Goal: Complete application form

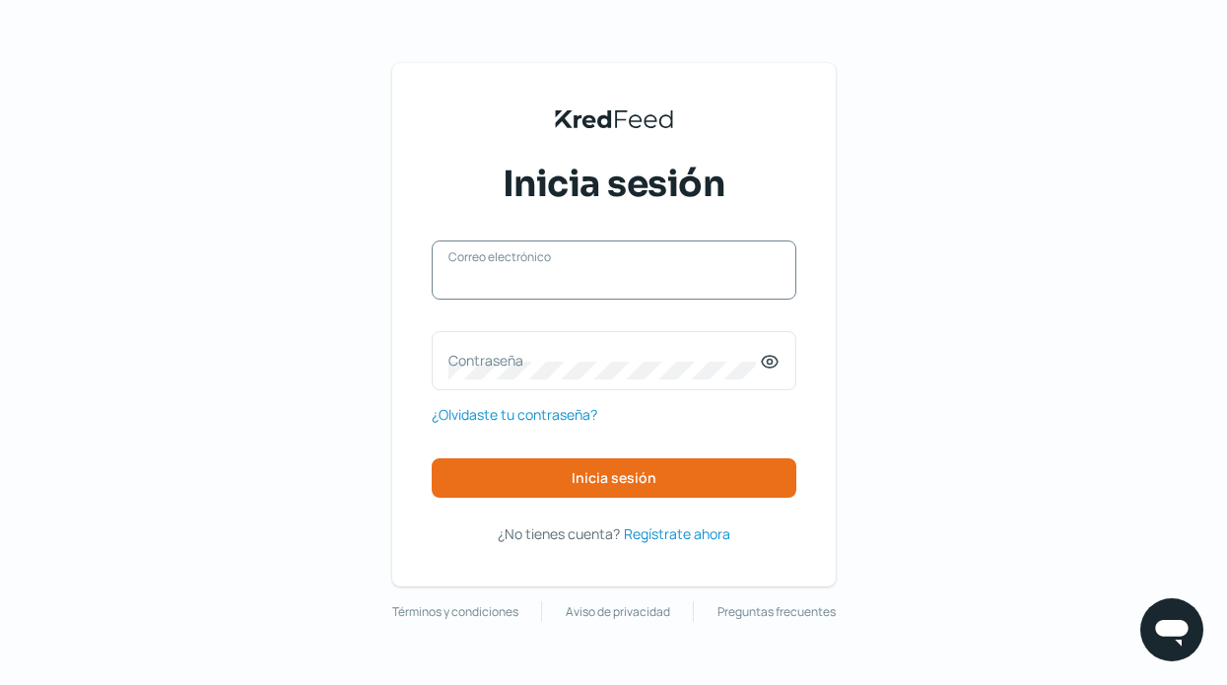
paste input "[PERSON_NAME][EMAIL_ADDRESS][DOMAIN_NAME]"
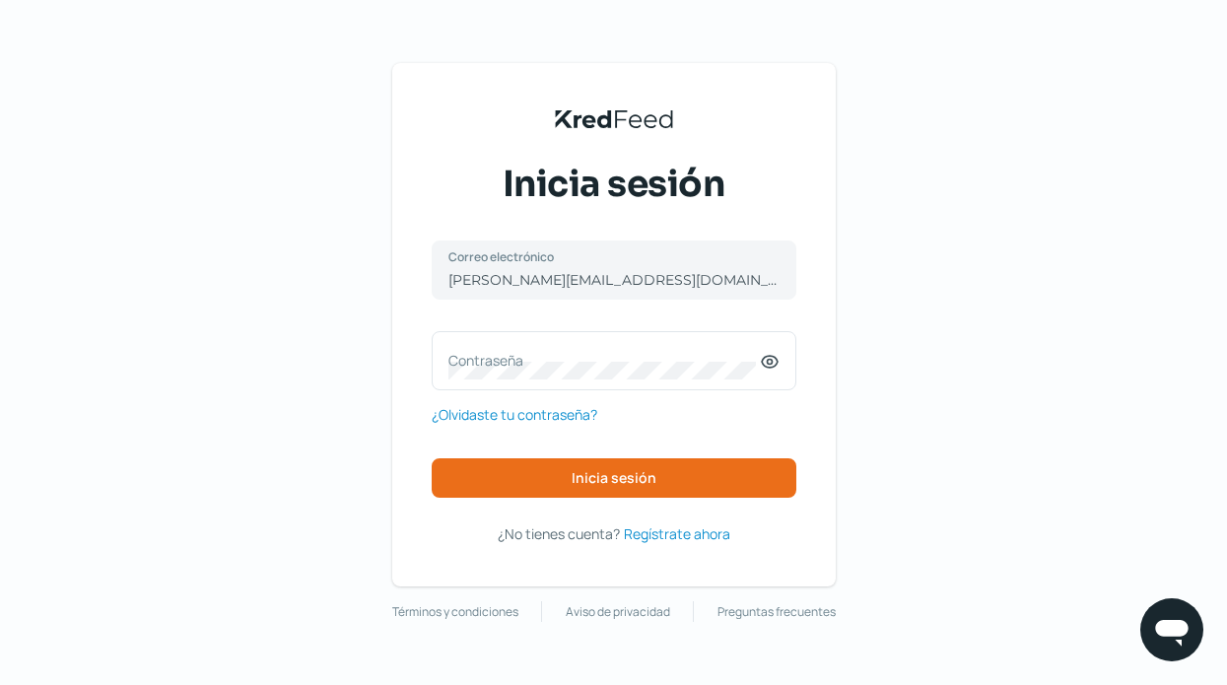
type input "[PERSON_NAME][EMAIL_ADDRESS][DOMAIN_NAME]"
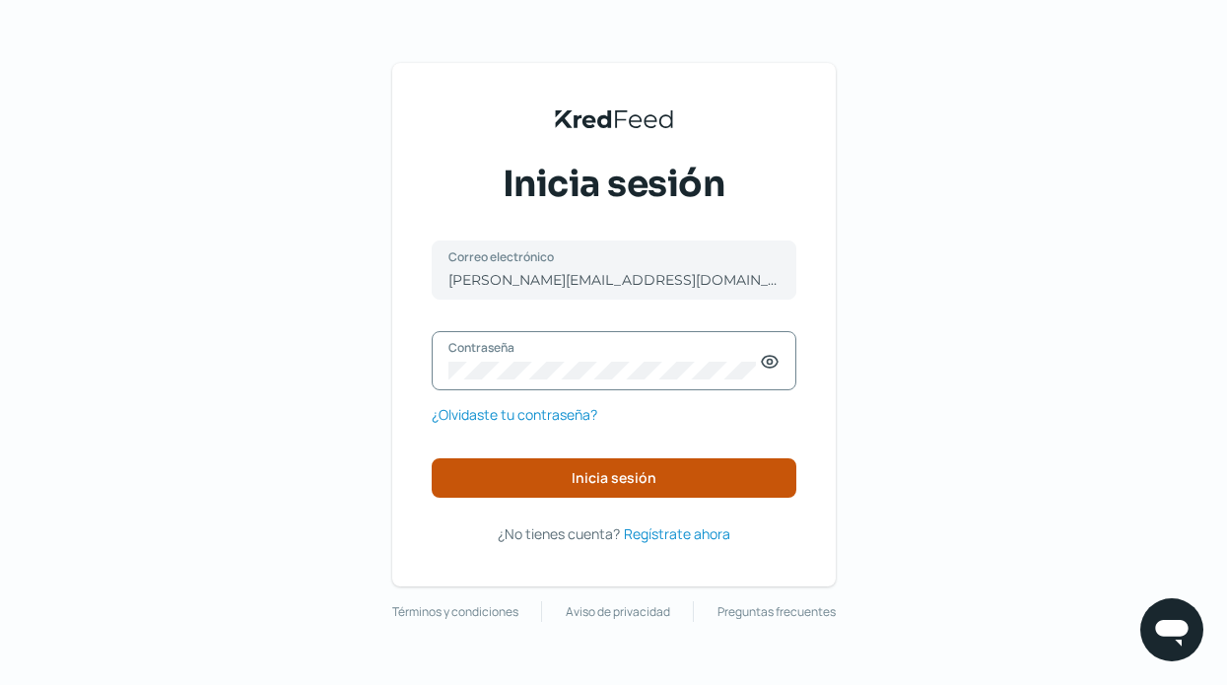
click at [594, 480] on span "Inicia sesión" at bounding box center [614, 478] width 85 height 14
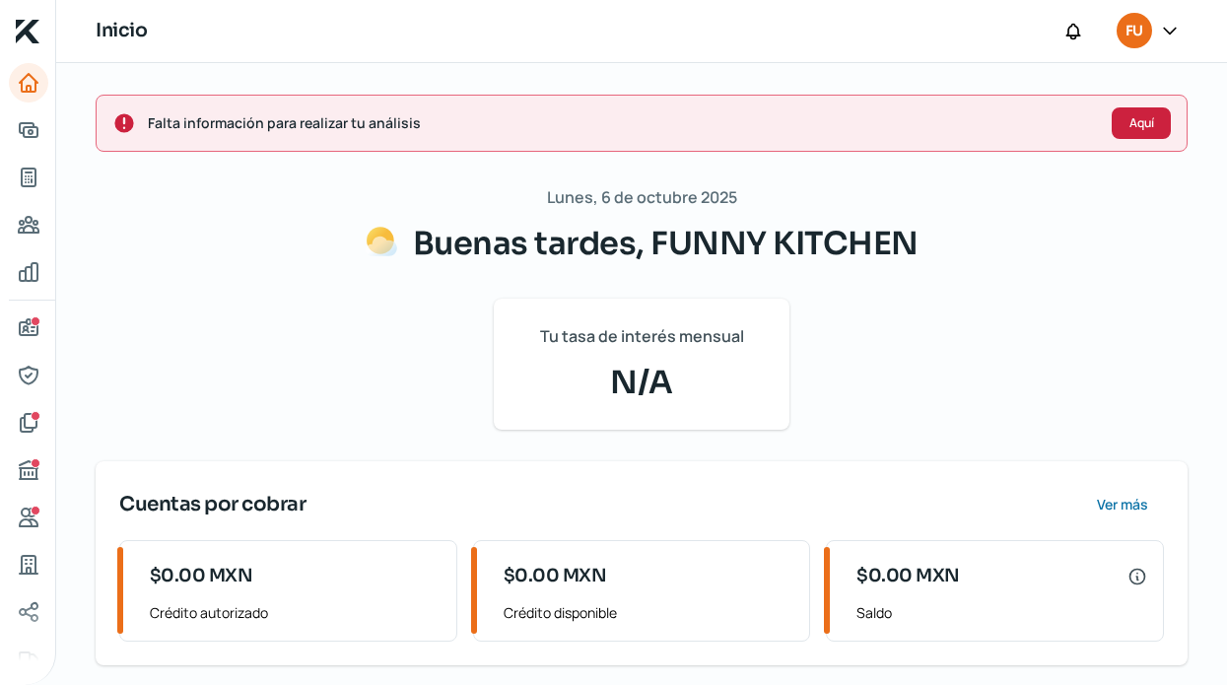
click at [1135, 121] on span "Aquí" at bounding box center [1141, 123] width 25 height 12
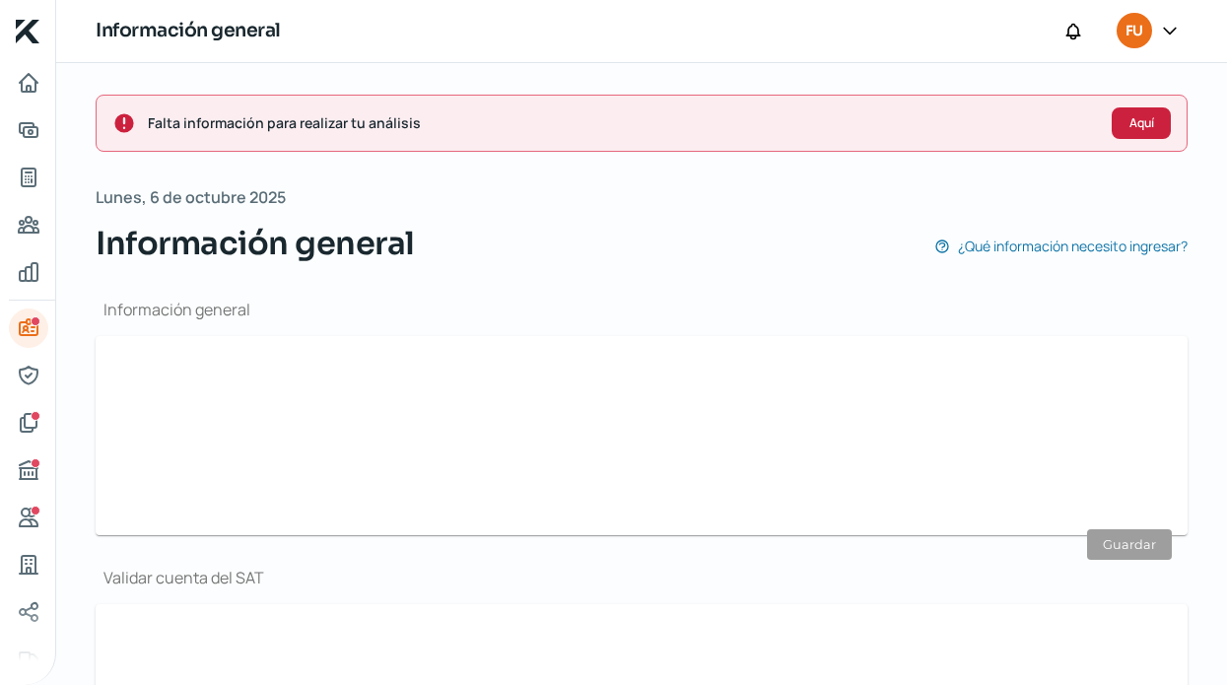
scroll to position [503, 0]
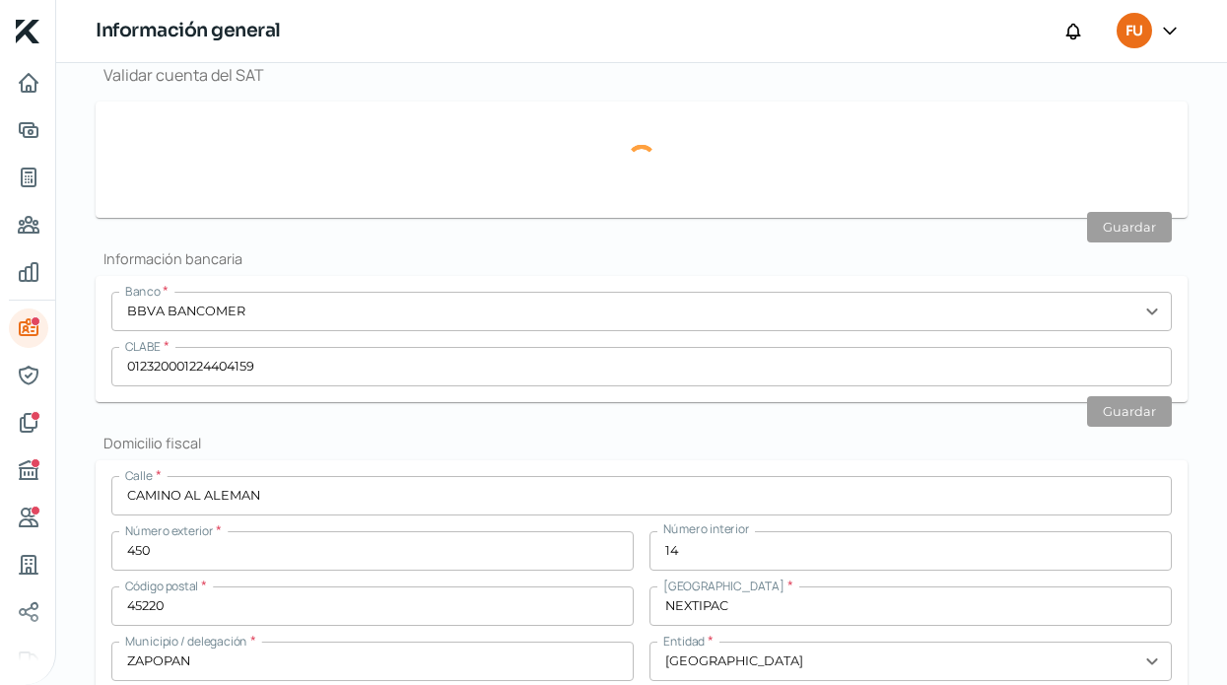
type input "[PERSON_NAME][EMAIL_ADDRESS][DOMAIN_NAME]"
type input "Régimen simplificado de confianza"
type input "FUNNY KITCHEN"
type input "33 - 1236 - 0381"
type input "CAMINO AL ALEMAN"
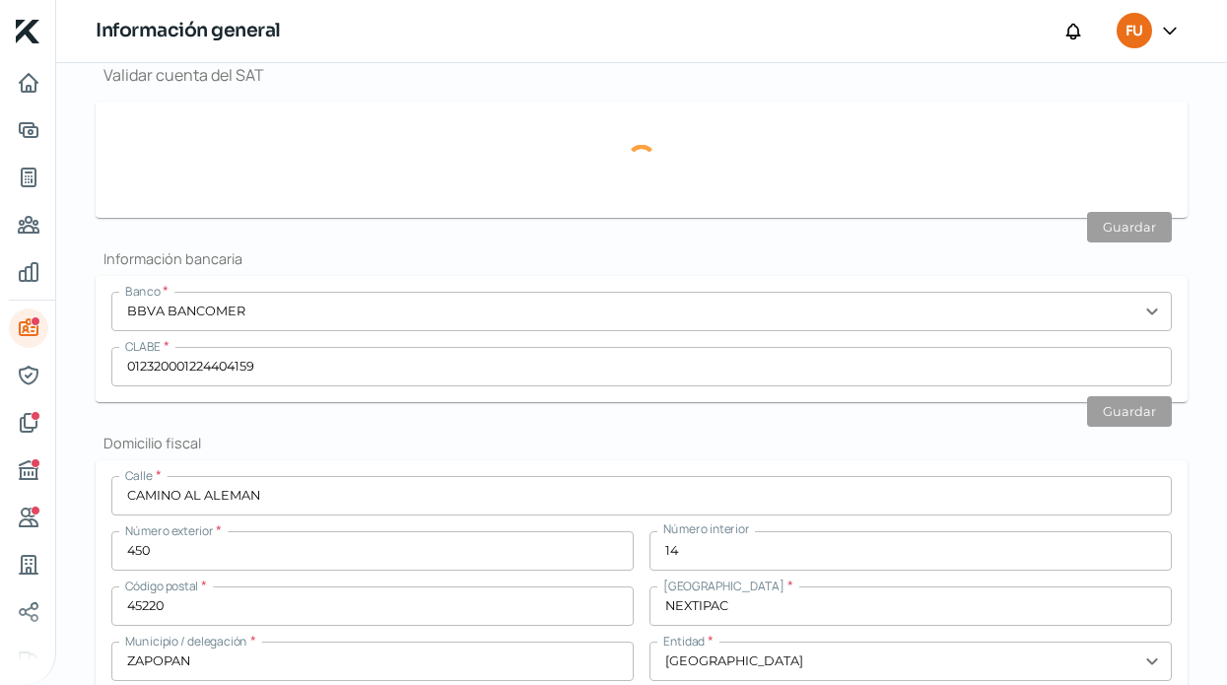
type input "450"
type input "14"
type input "45200"
type input "PRADOS SANTA [DATE]"
type input "ZAPOPAN"
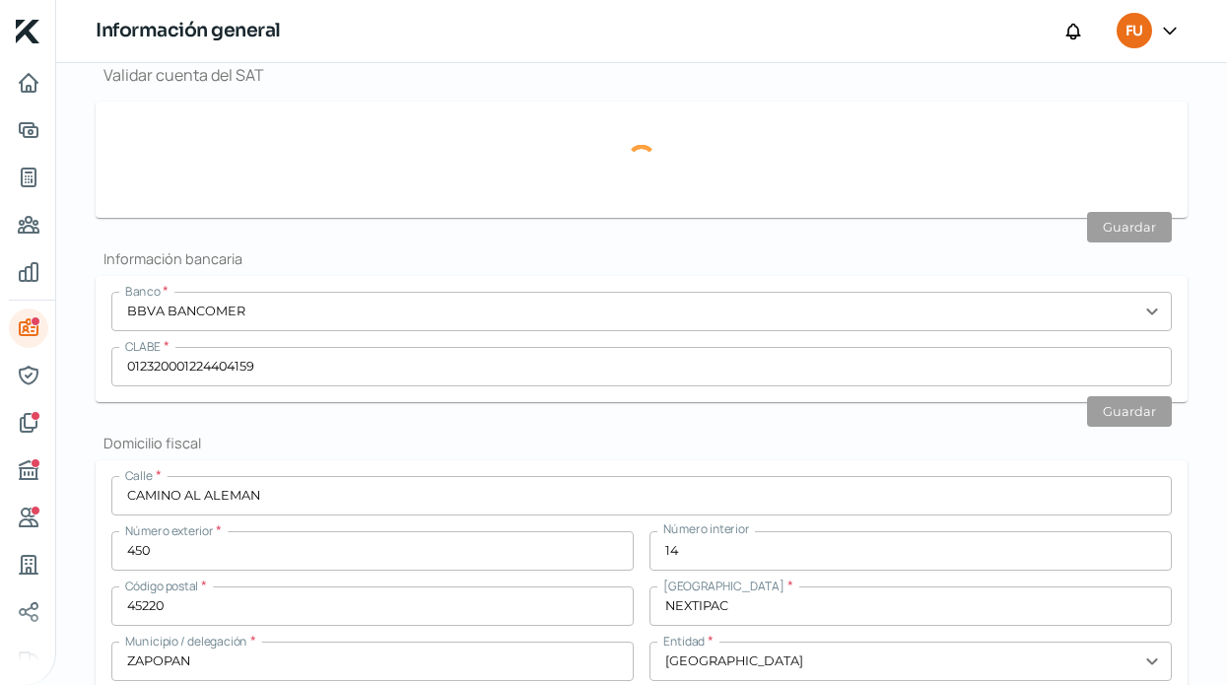
type input "[GEOGRAPHIC_DATA]"
type input "C DOM.pdf"
type input "0"
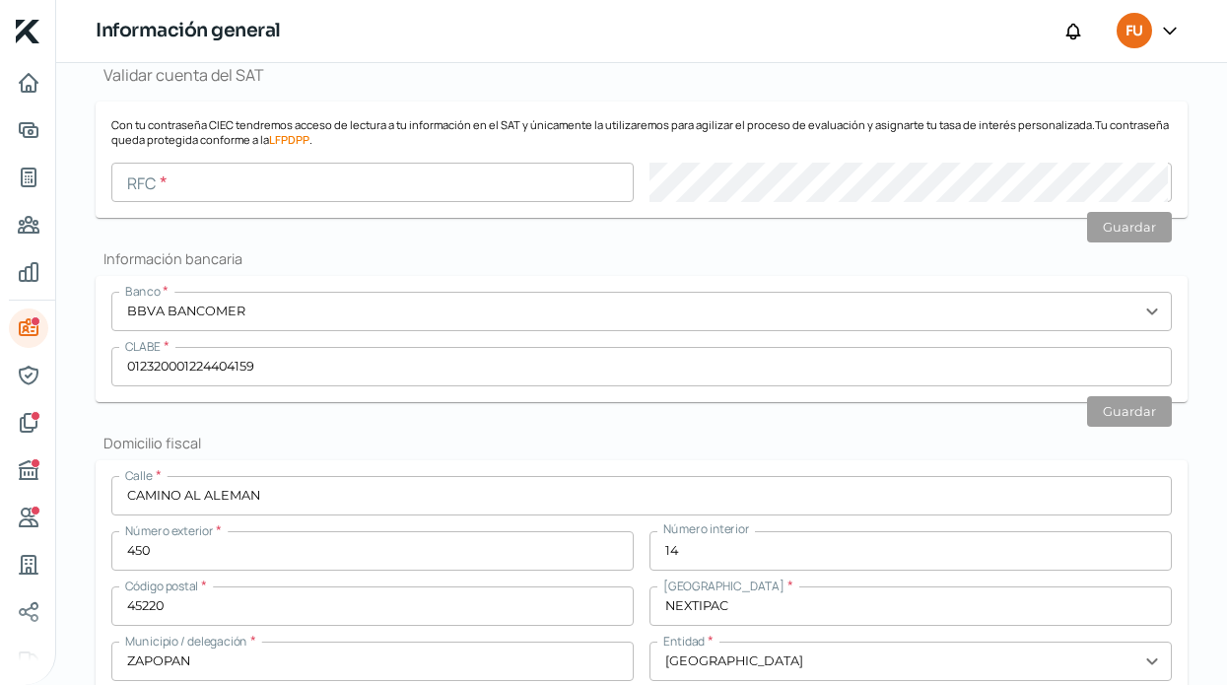
click at [303, 180] on input "text" at bounding box center [372, 182] width 522 height 39
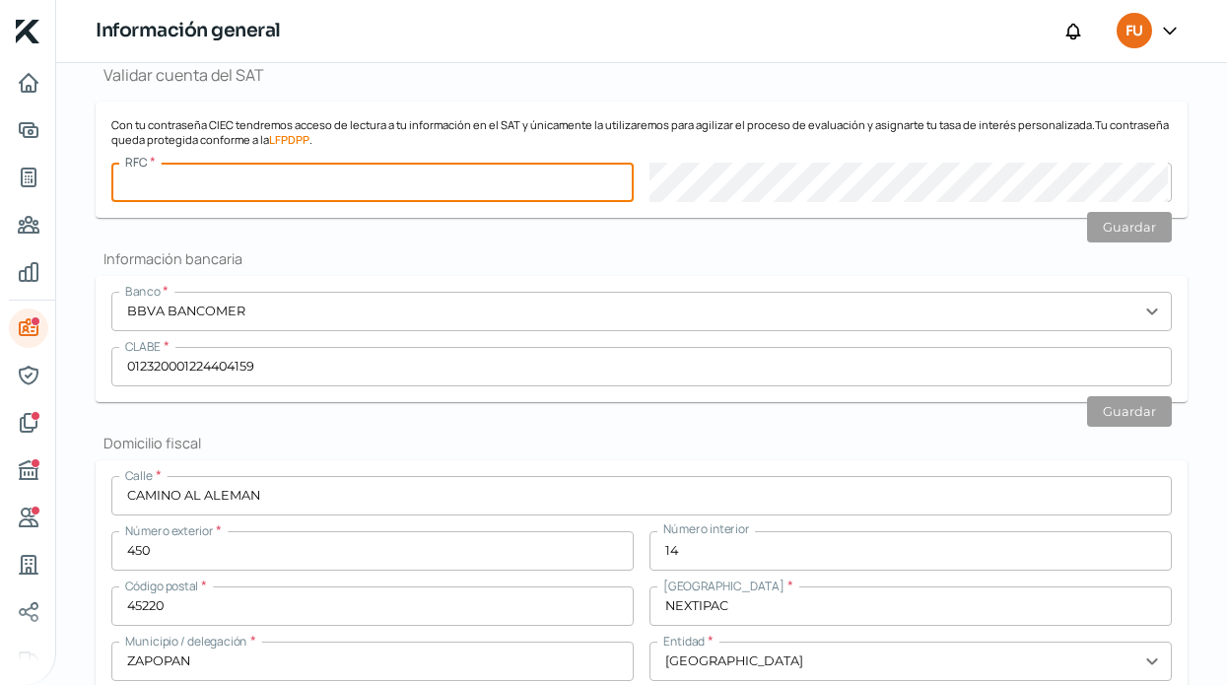
paste input "FKI230110HT7"
type input "FKI230110HT7"
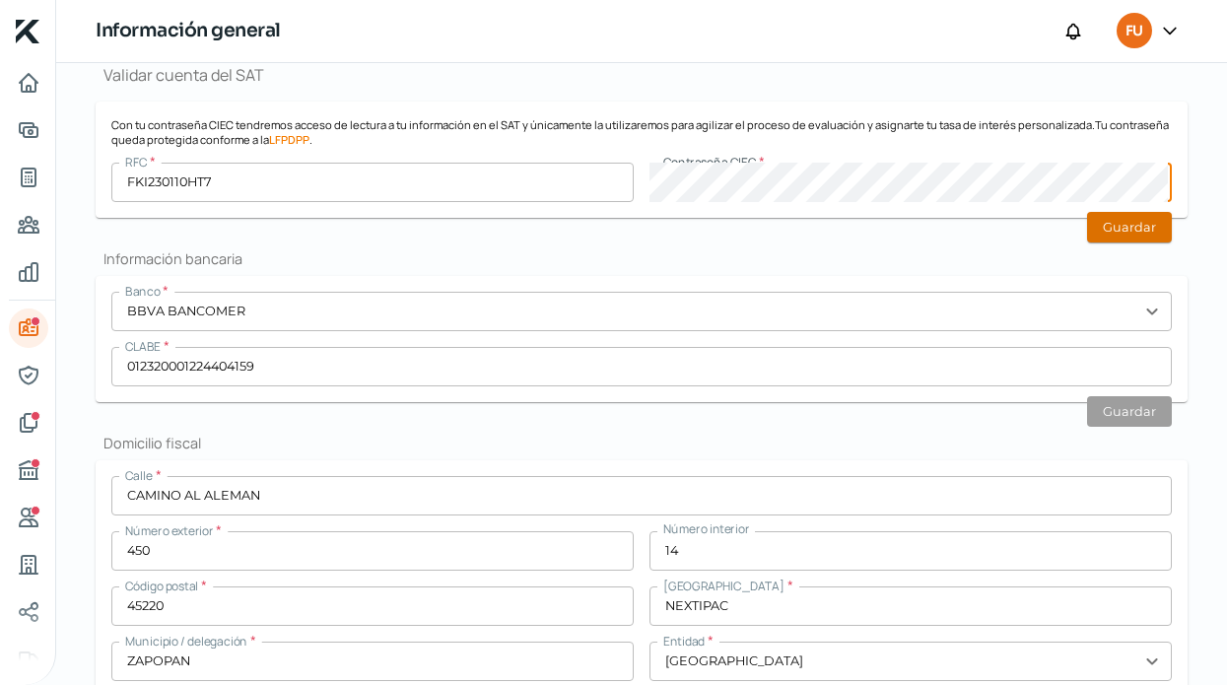
click at [1103, 228] on button "Guardar" at bounding box center [1129, 227] width 85 height 31
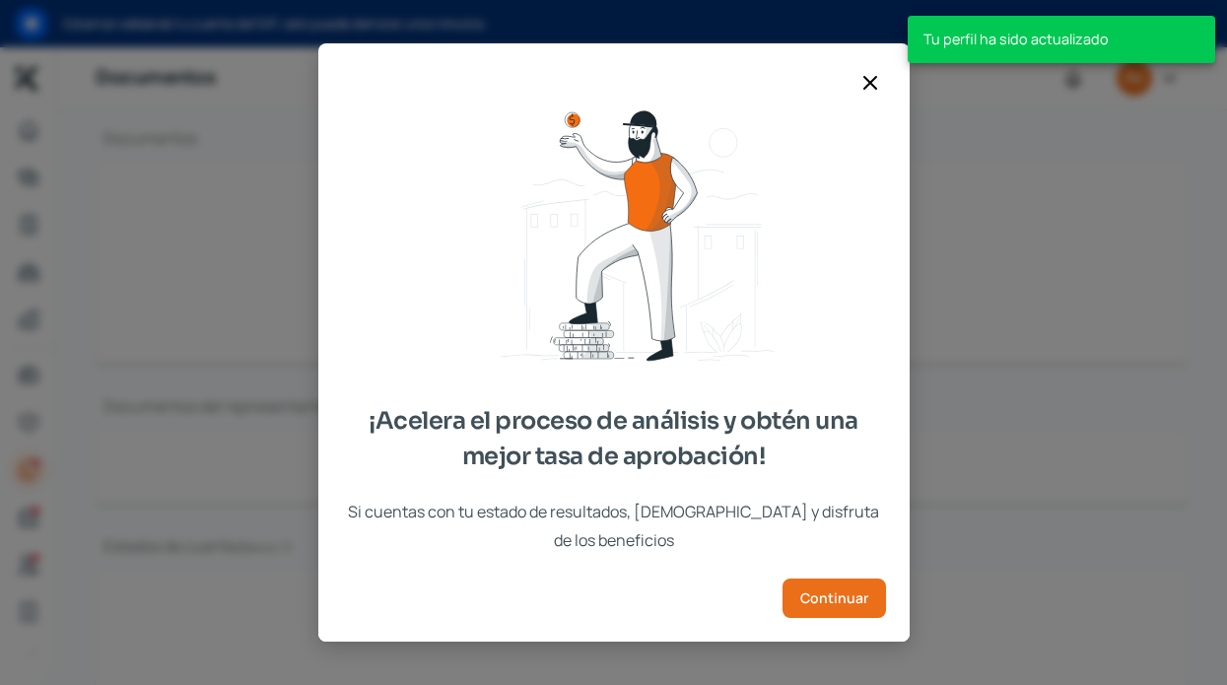
scroll to position [269, 0]
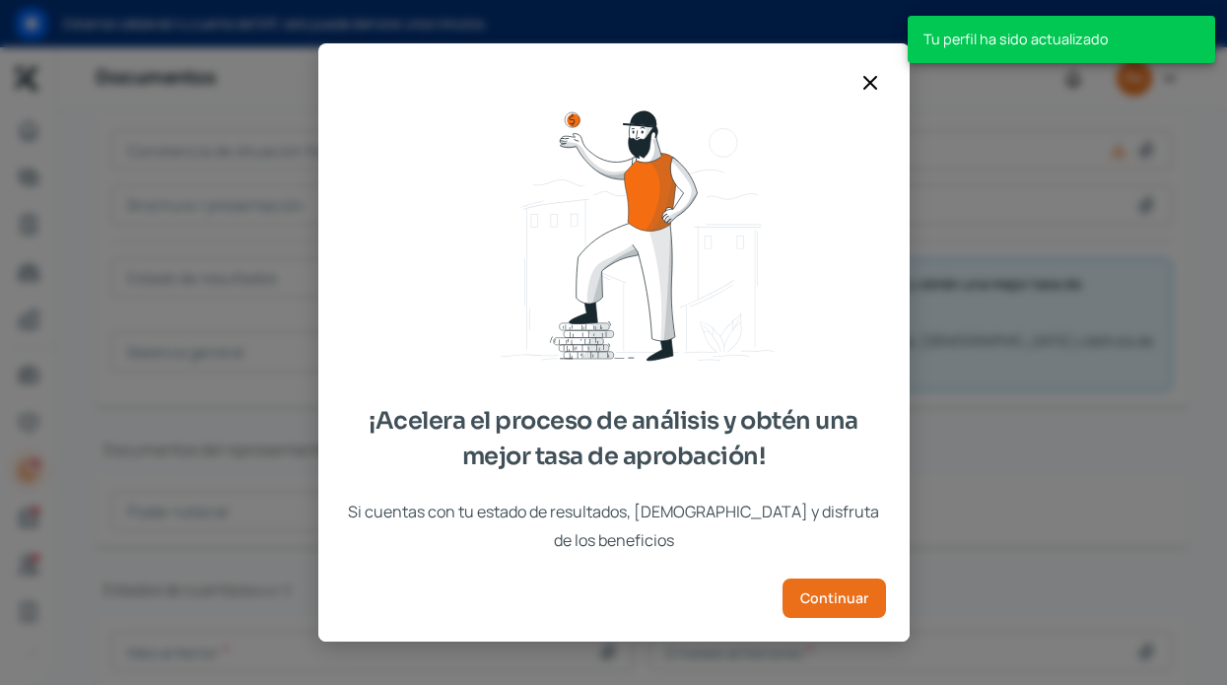
type input "CSF FUNNY KITCHEN.pdf"
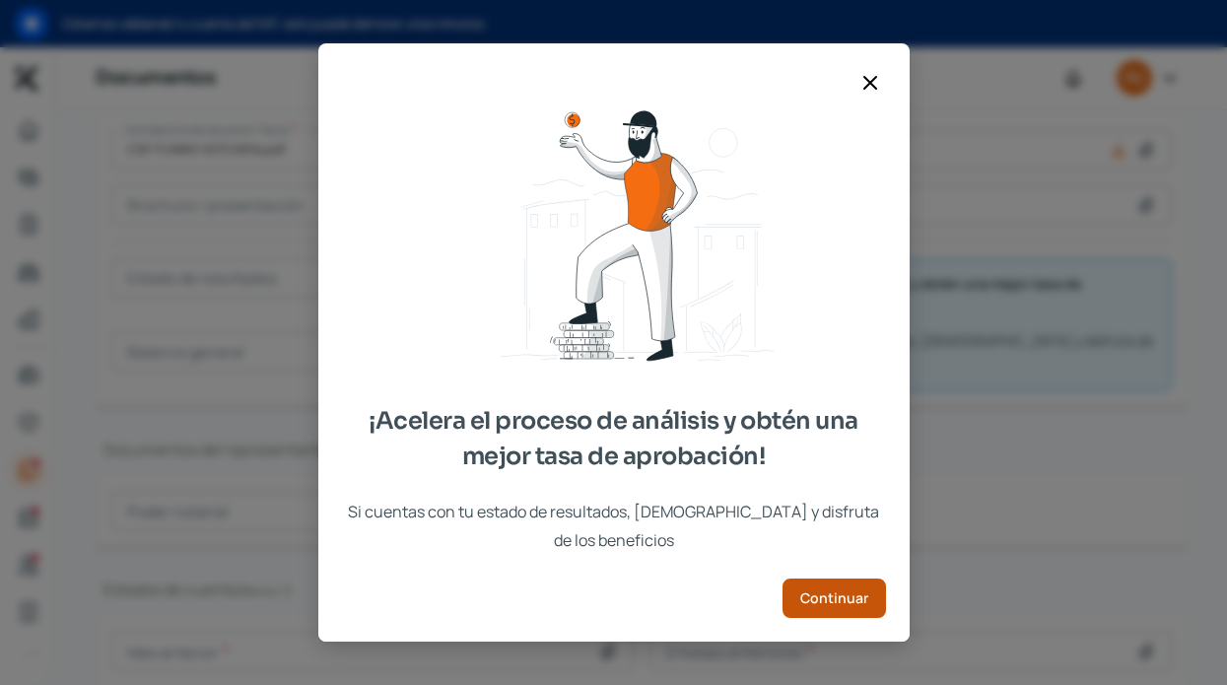
click at [830, 591] on span "Continuar" at bounding box center [834, 598] width 68 height 14
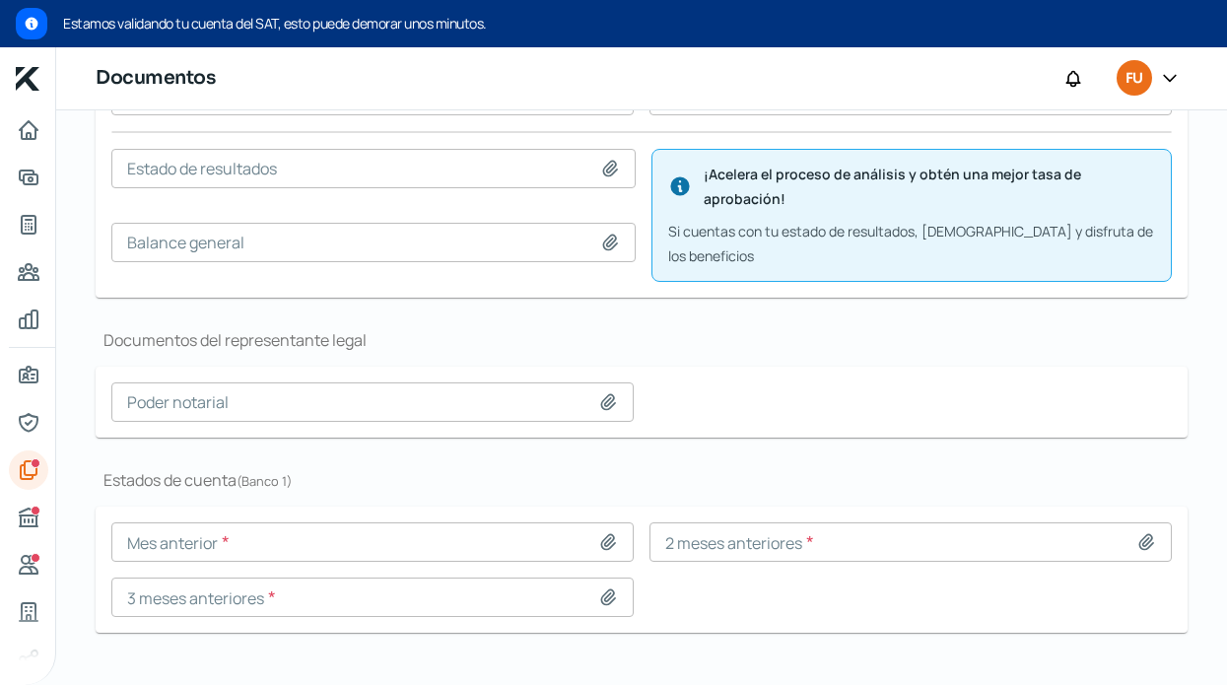
scroll to position [0, 0]
click at [31, 519] on icon "Buró de crédito" at bounding box center [29, 517] width 24 height 24
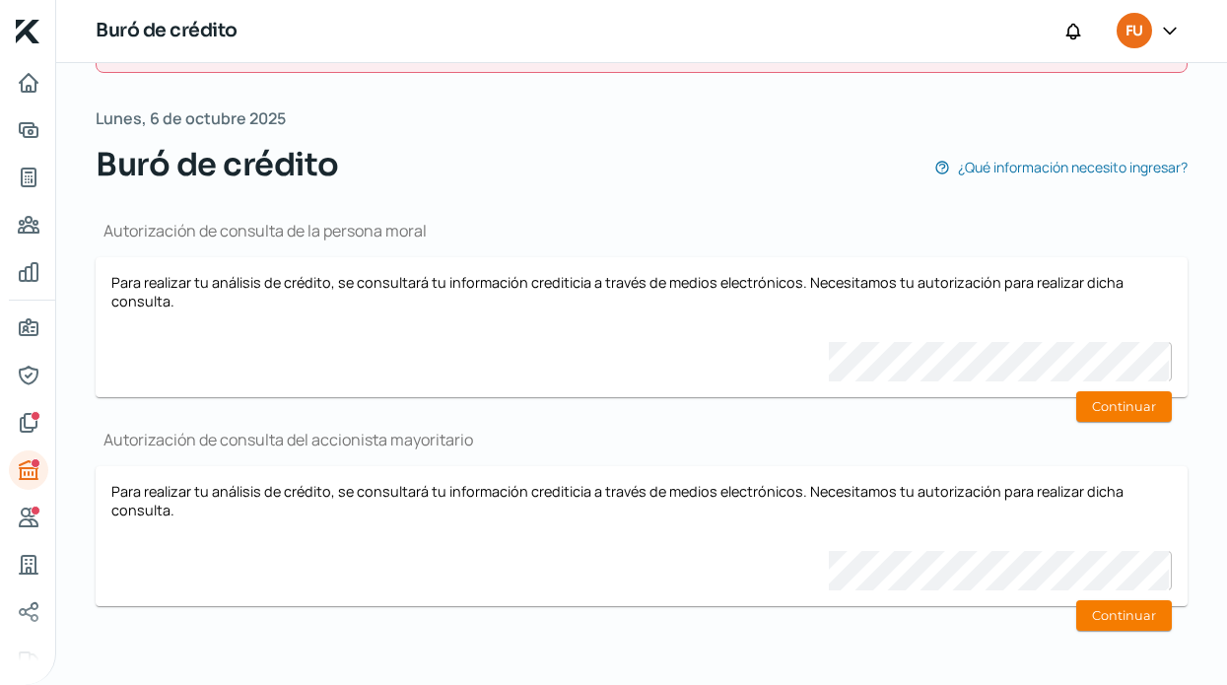
scroll to position [78, 0]
click at [1144, 406] on button "Continuar" at bounding box center [1124, 407] width 96 height 31
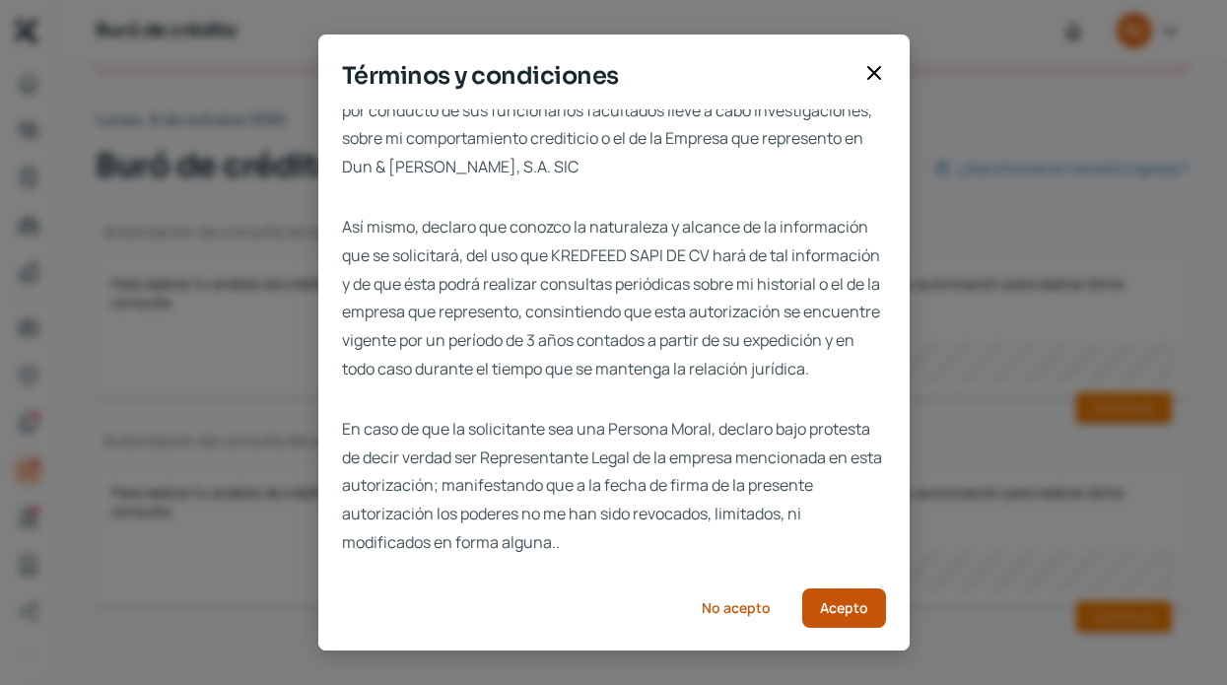
scroll to position [57, 0]
click at [832, 613] on span "Acepto" at bounding box center [844, 608] width 48 height 14
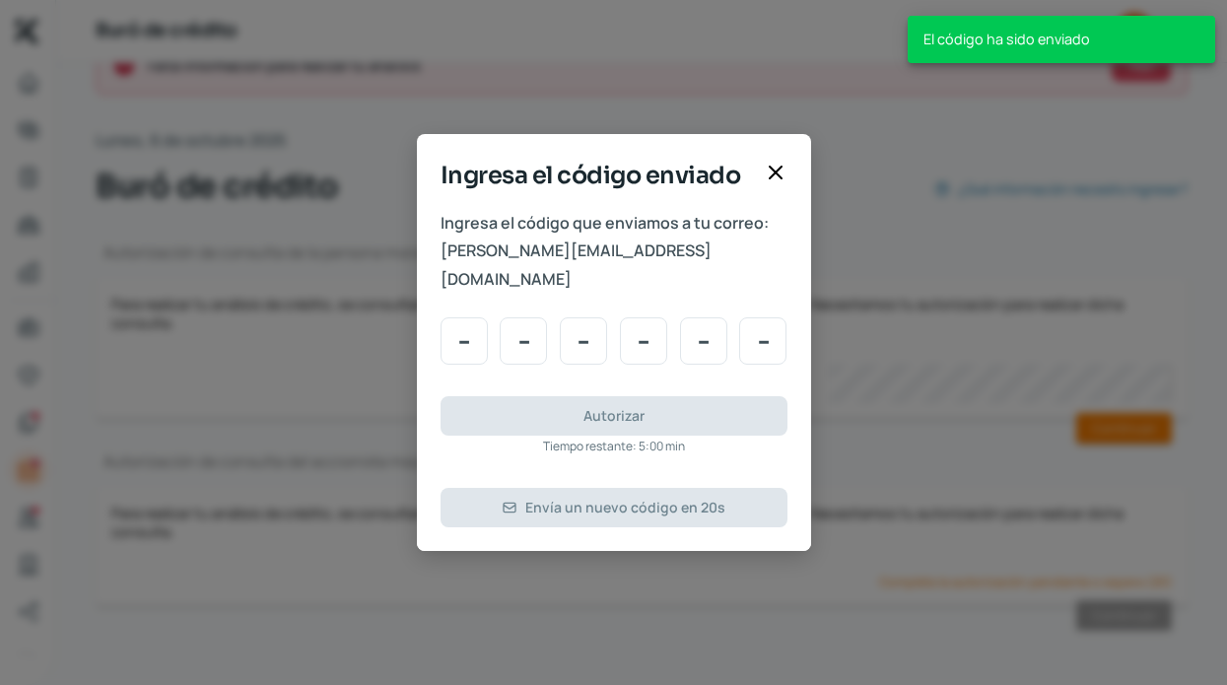
scroll to position [0, 0]
click at [774, 178] on icon at bounding box center [776, 173] width 12 height 12
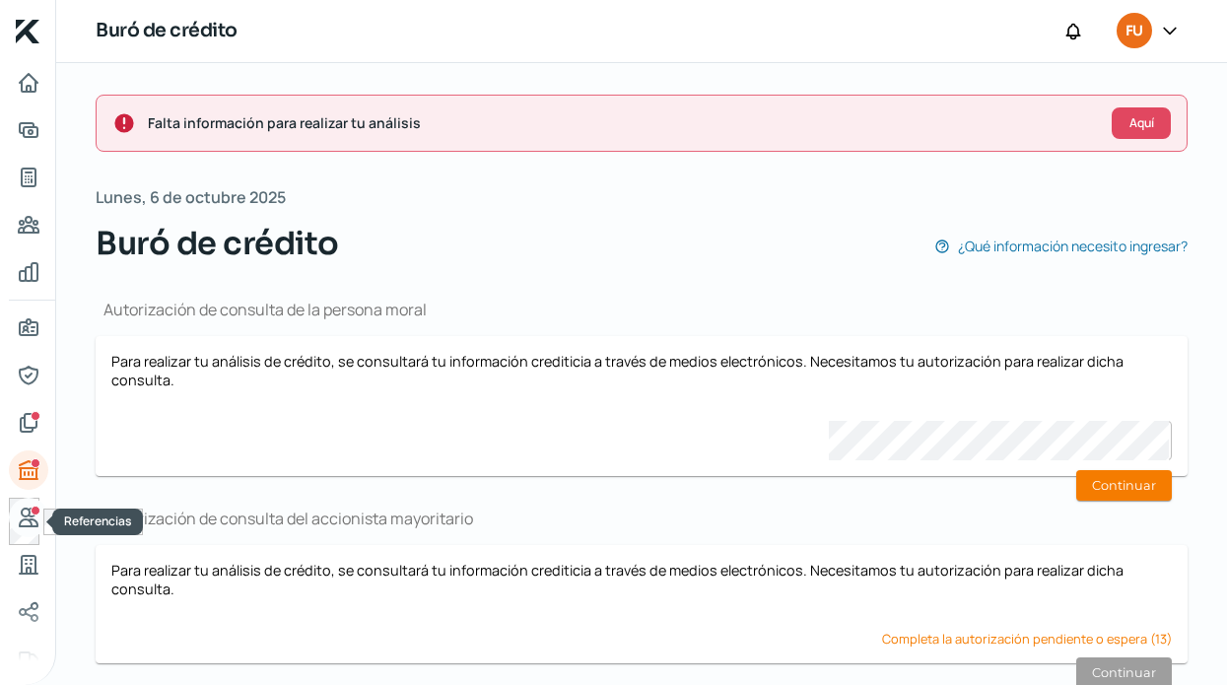
click at [31, 507] on div "Referencias" at bounding box center [36, 510] width 10 height 10
